Goal: Task Accomplishment & Management: Manage account settings

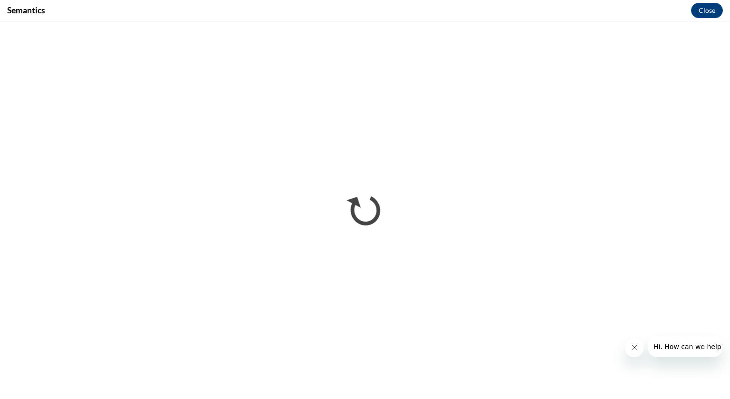
click at [633, 348] on icon "Close message from company" at bounding box center [635, 348] width 8 height 8
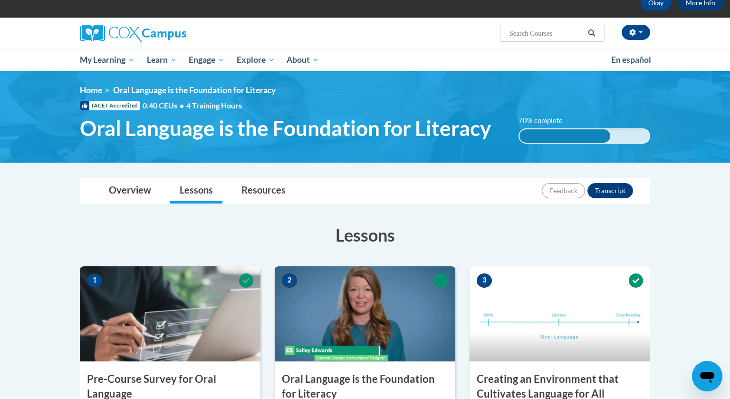
scroll to position [43, 0]
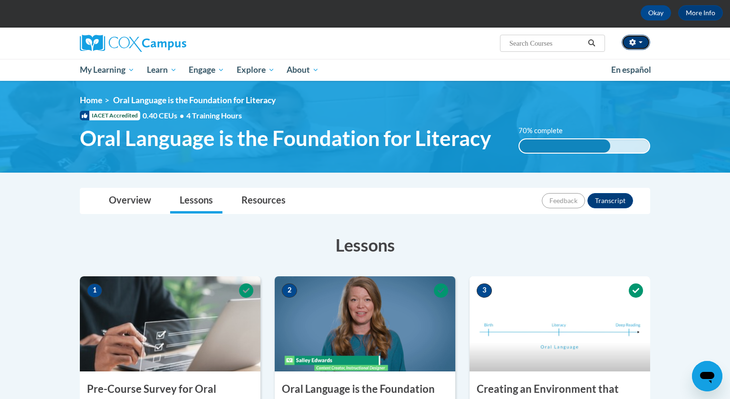
click at [641, 42] on span "button" at bounding box center [641, 42] width 4 height 2
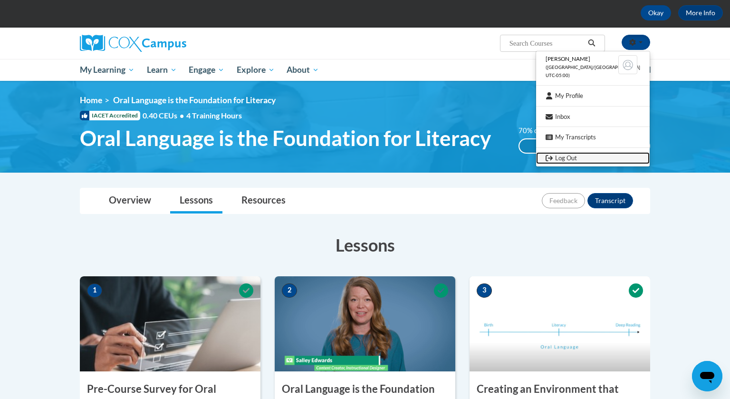
click at [586, 158] on link "Log Out" at bounding box center [593, 158] width 114 height 12
